Goal: Information Seeking & Learning: Learn about a topic

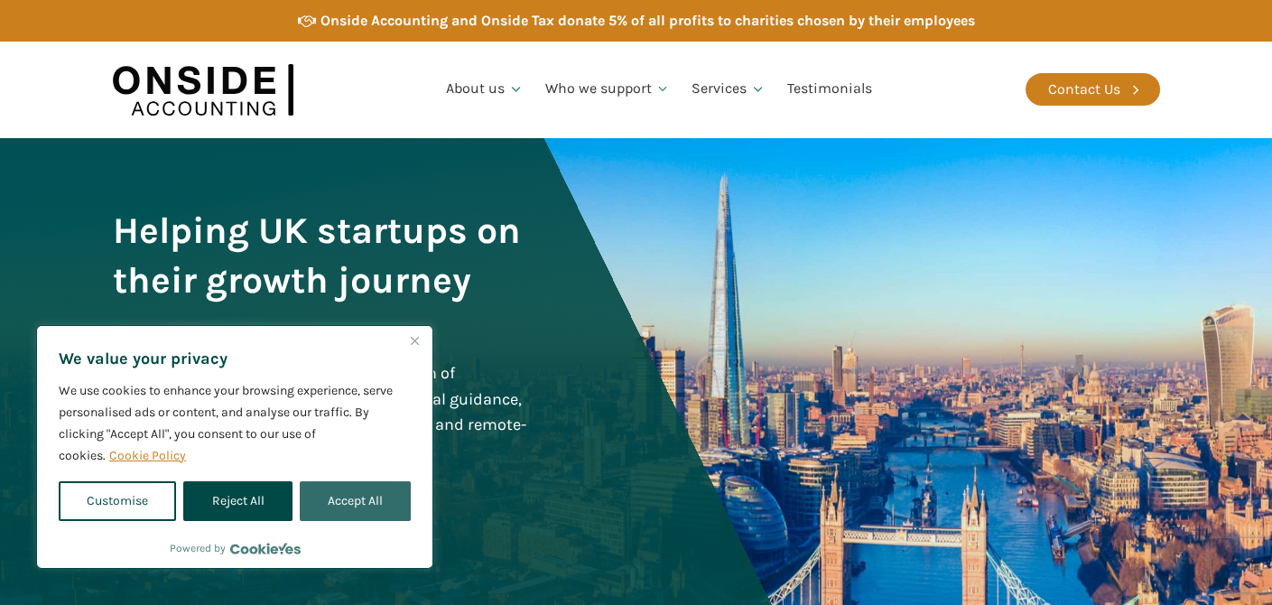
click at [375, 503] on button "Accept All" at bounding box center [355, 501] width 111 height 40
checkbox input "true"
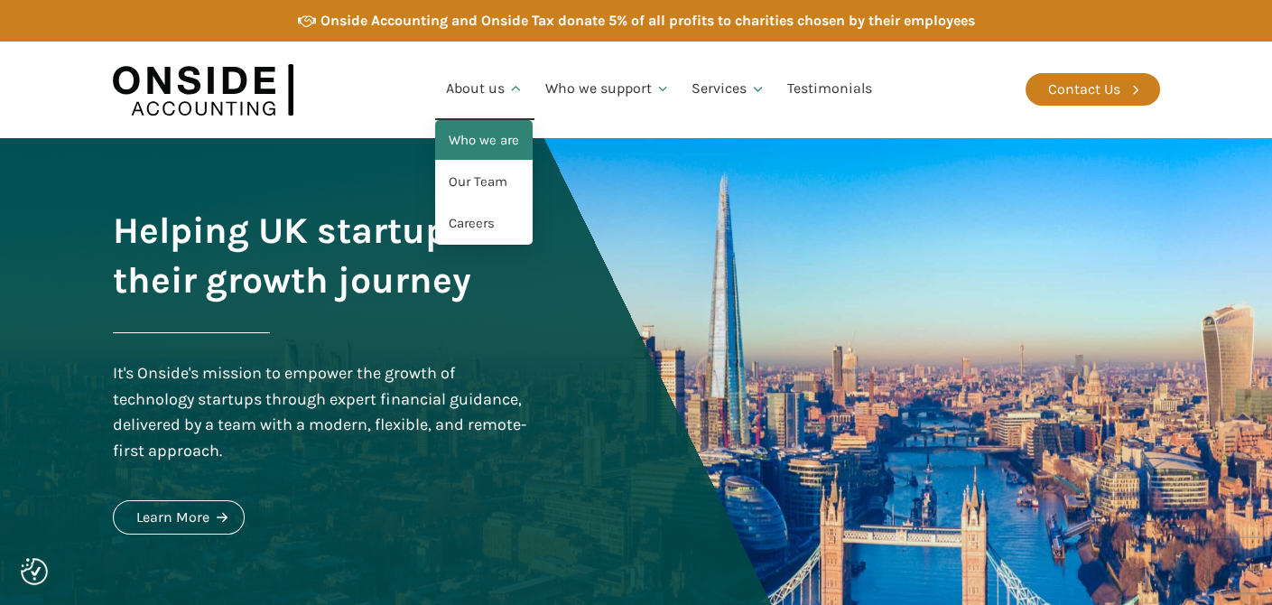
click at [497, 137] on link "Who we are" at bounding box center [484, 141] width 98 height 42
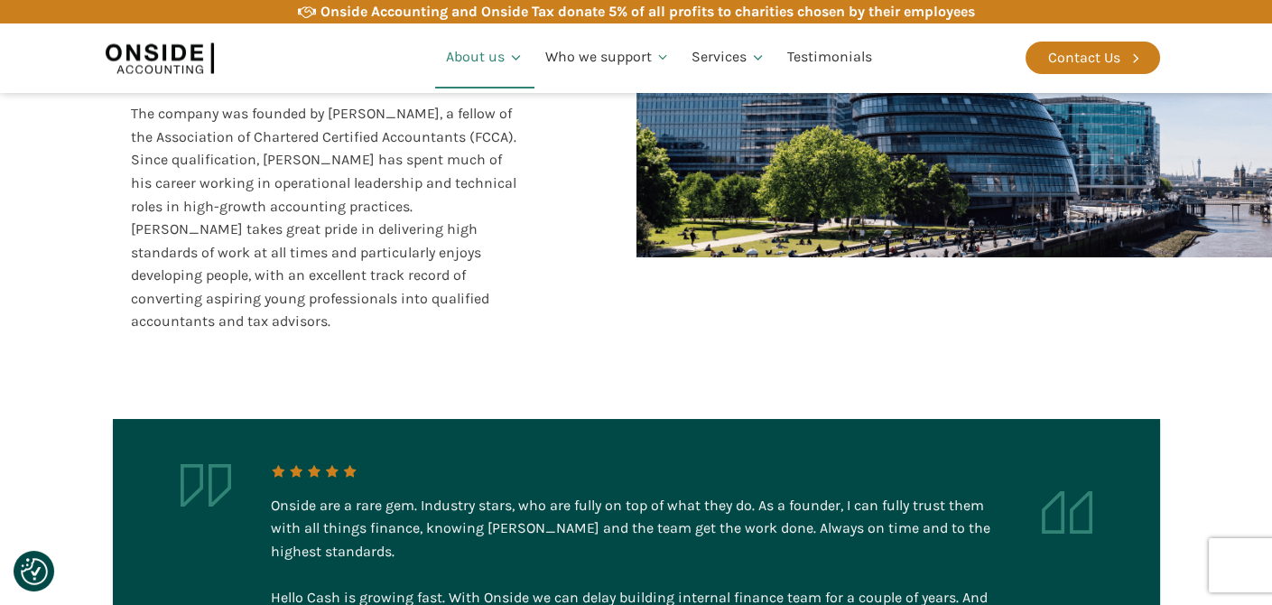
scroll to position [588, 0]
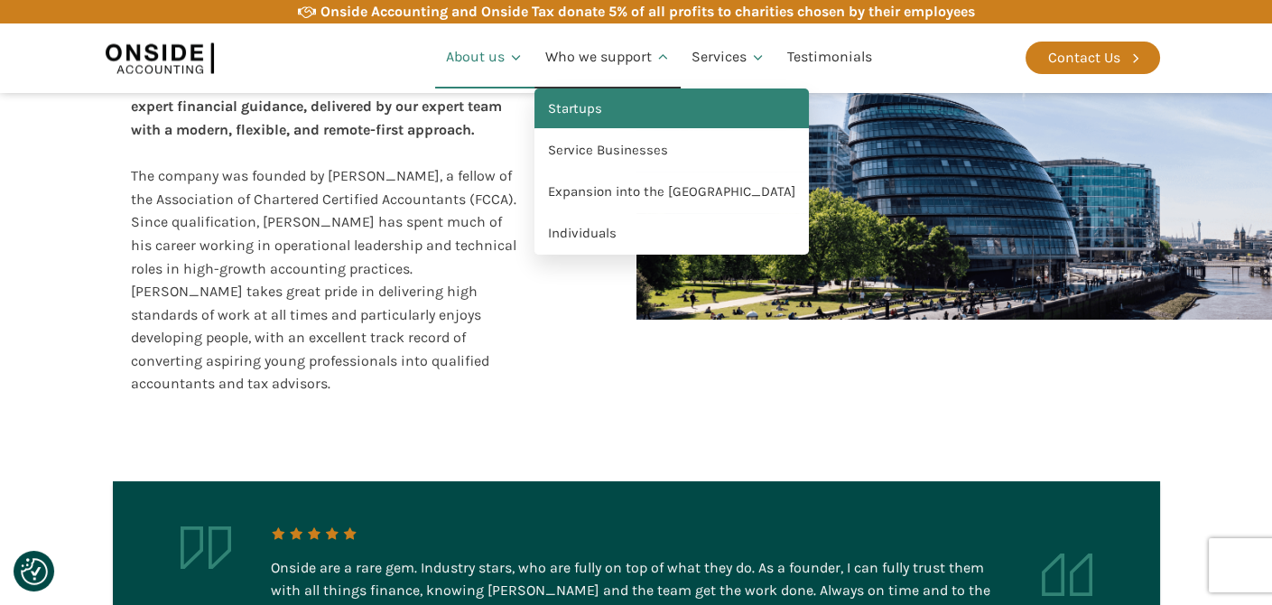
click at [596, 107] on link "Startups" at bounding box center [672, 109] width 275 height 42
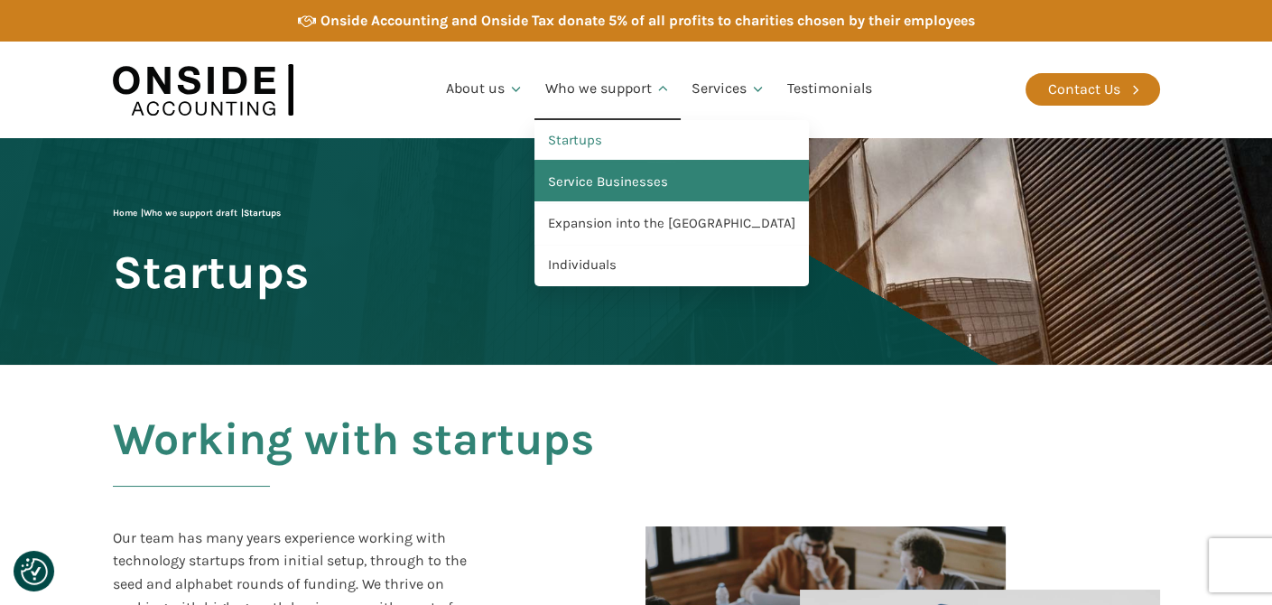
click at [602, 177] on link "Service Businesses" at bounding box center [672, 183] width 275 height 42
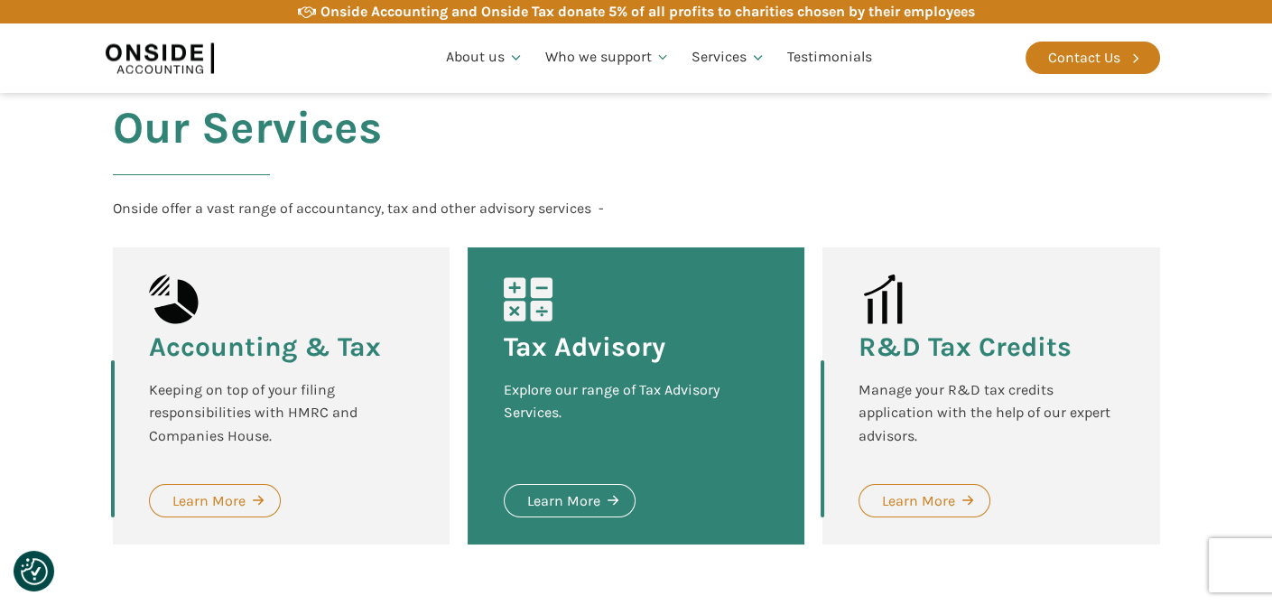
scroll to position [1264, 0]
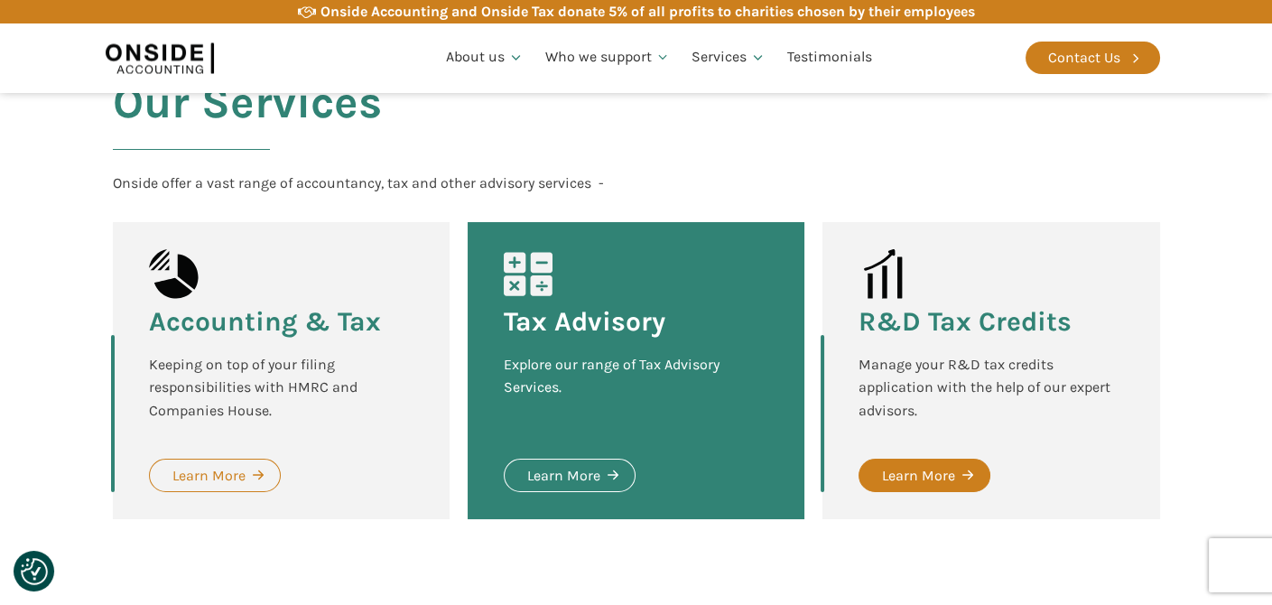
click at [926, 488] on div "Learn More" at bounding box center [918, 475] width 73 height 23
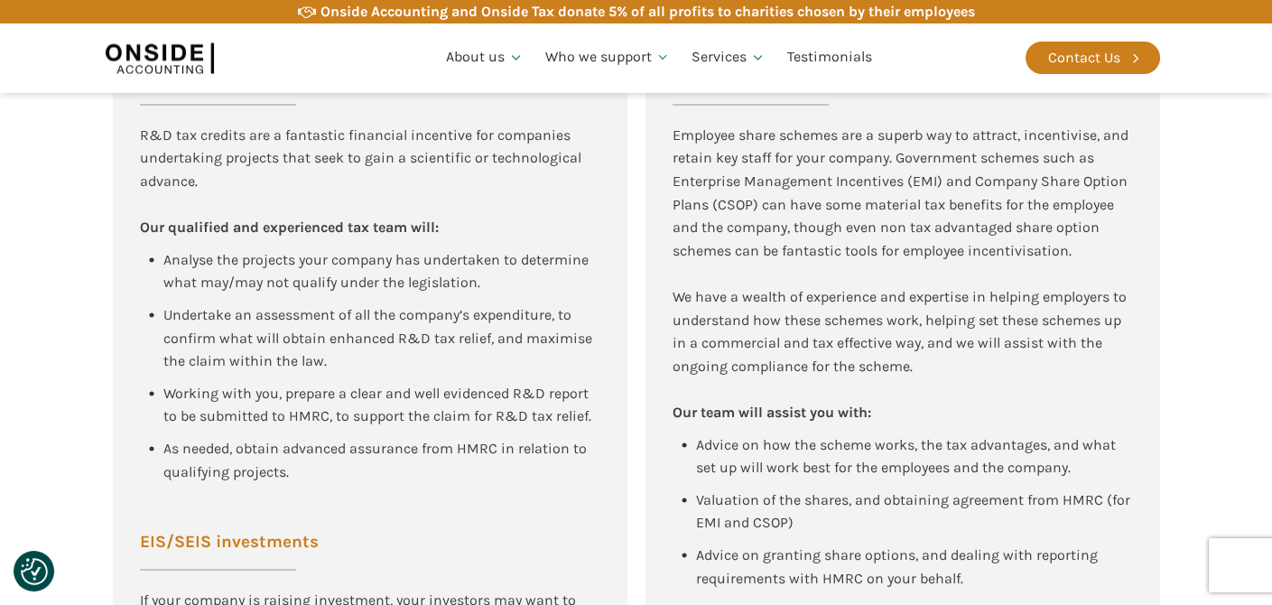
scroll to position [1289, 0]
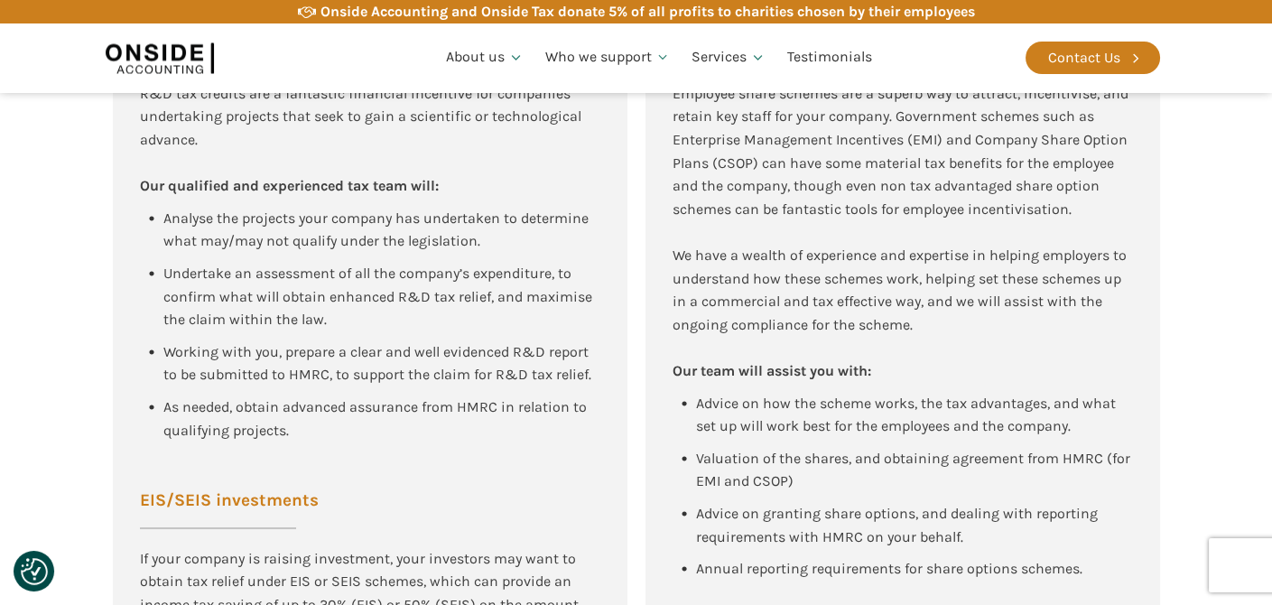
click at [1232, 283] on section "Tax advisory for new tech companies and high growth companies R&D Tax Relief R&…" at bounding box center [636, 430] width 1272 height 1305
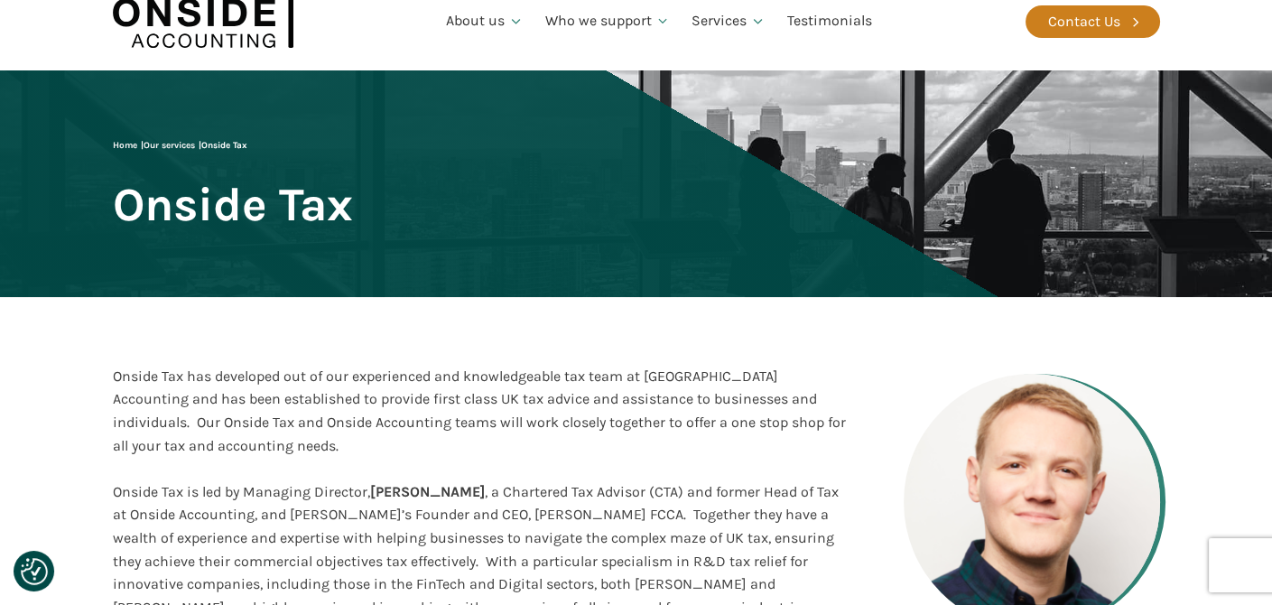
scroll to position [0, 0]
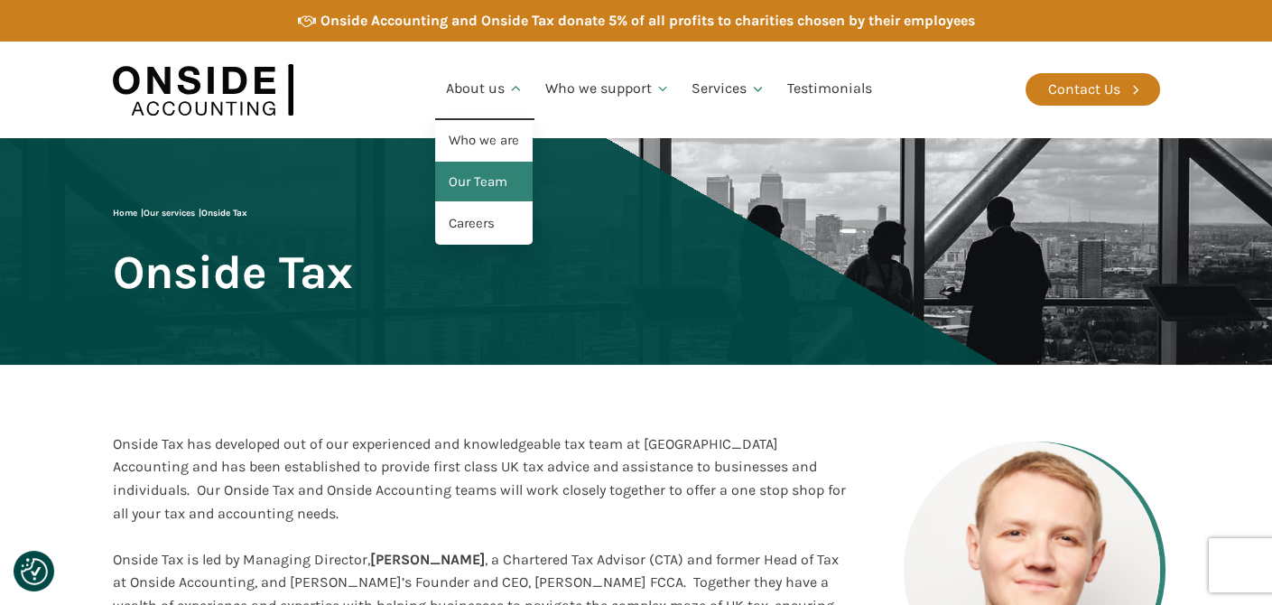
click at [481, 174] on link "Our Team" at bounding box center [484, 183] width 98 height 42
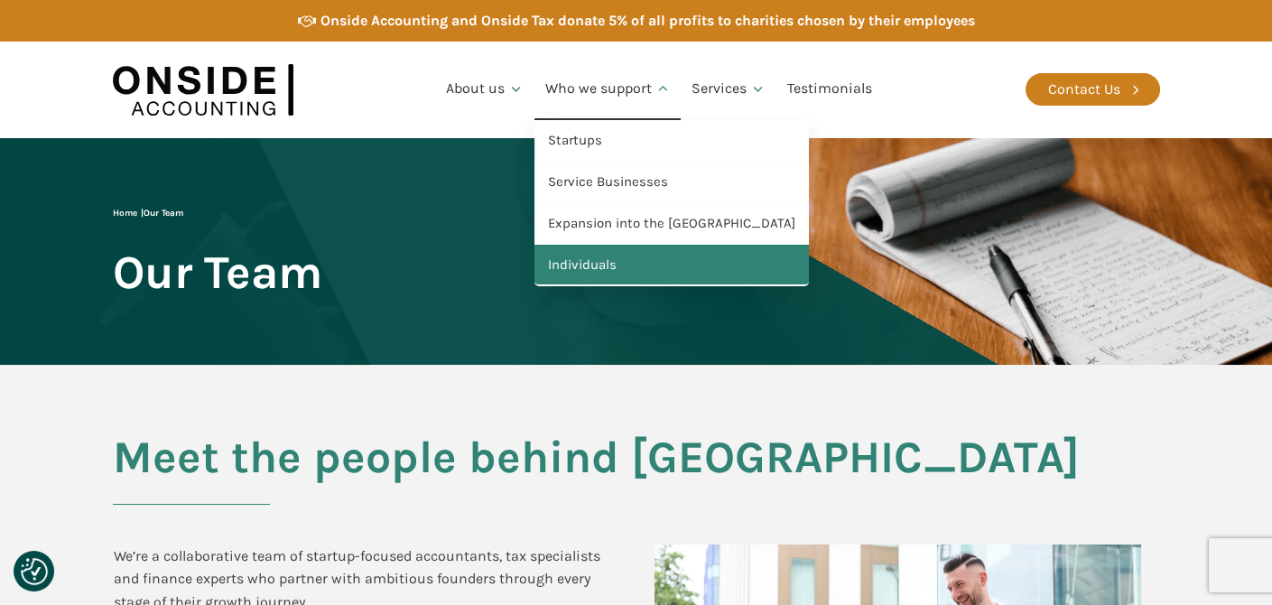
click at [596, 269] on link "Individuals" at bounding box center [672, 266] width 275 height 42
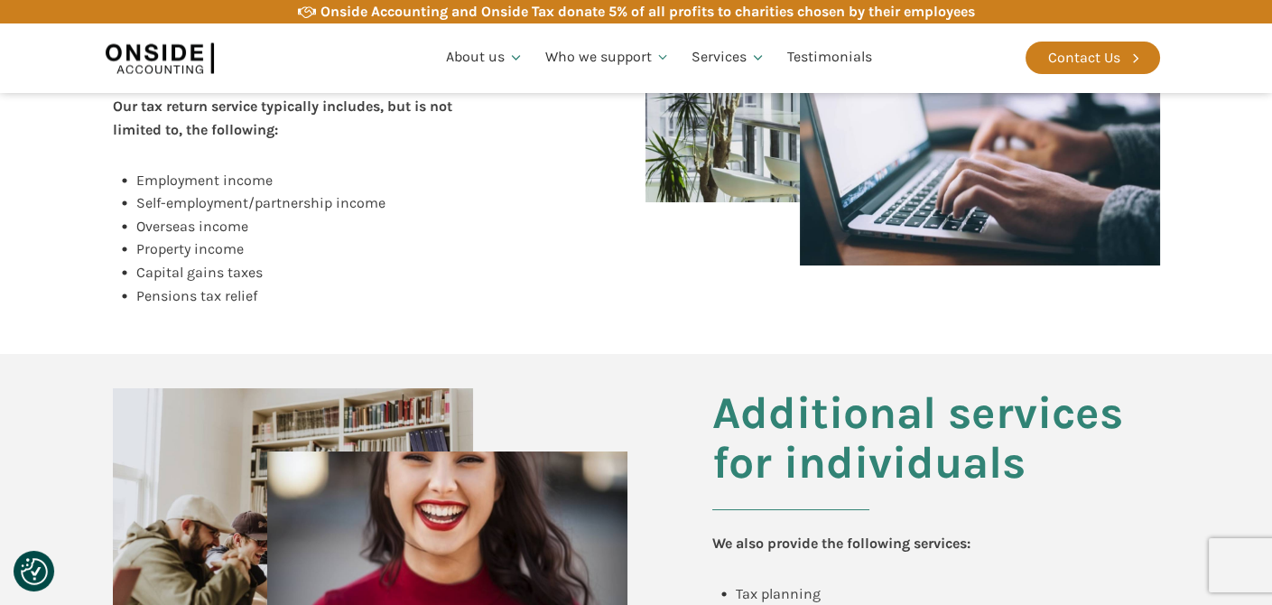
scroll to position [542, 0]
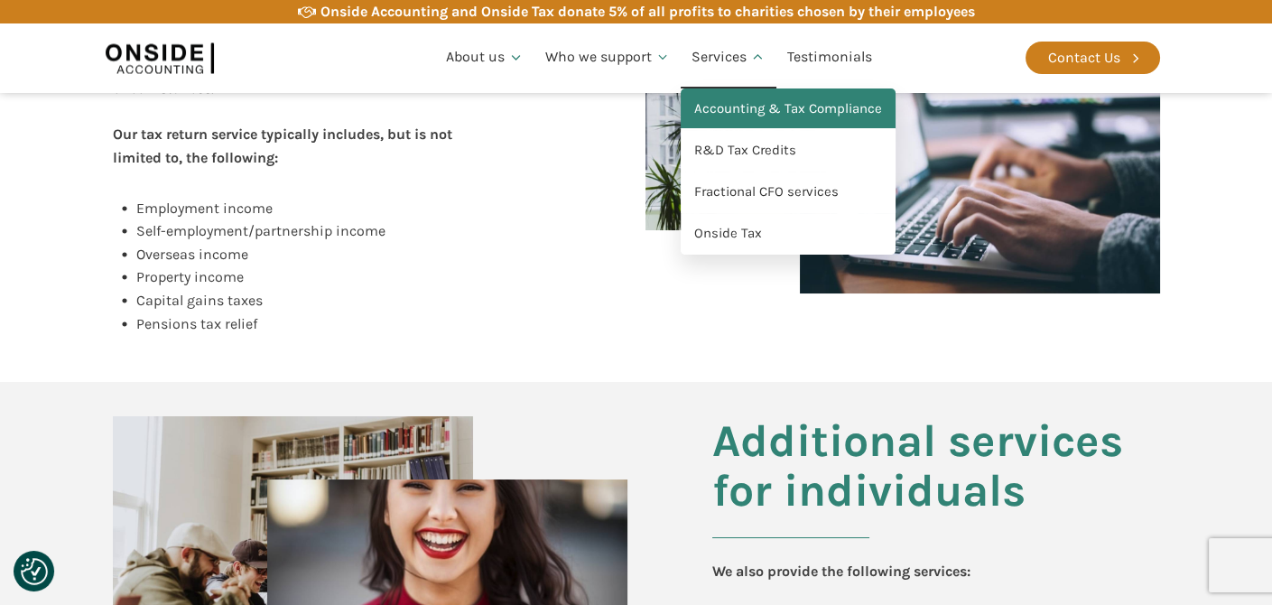
click at [764, 102] on link "Accounting & Tax Compliance" at bounding box center [788, 109] width 215 height 42
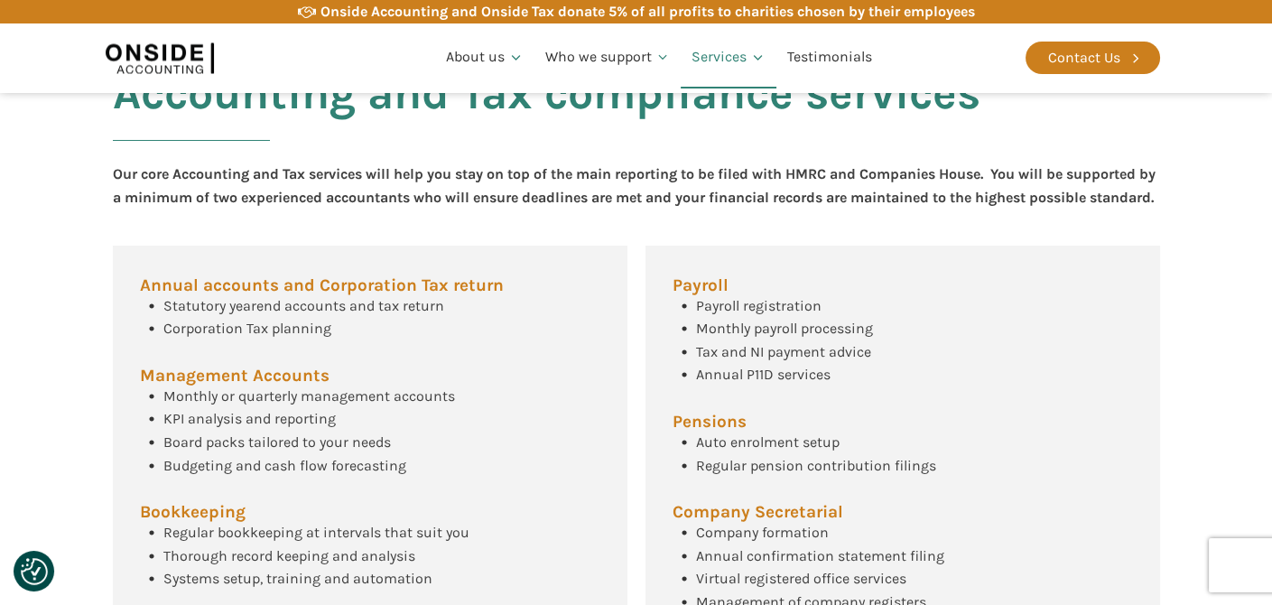
scroll to position [683, 0]
